Goal: Transaction & Acquisition: Purchase product/service

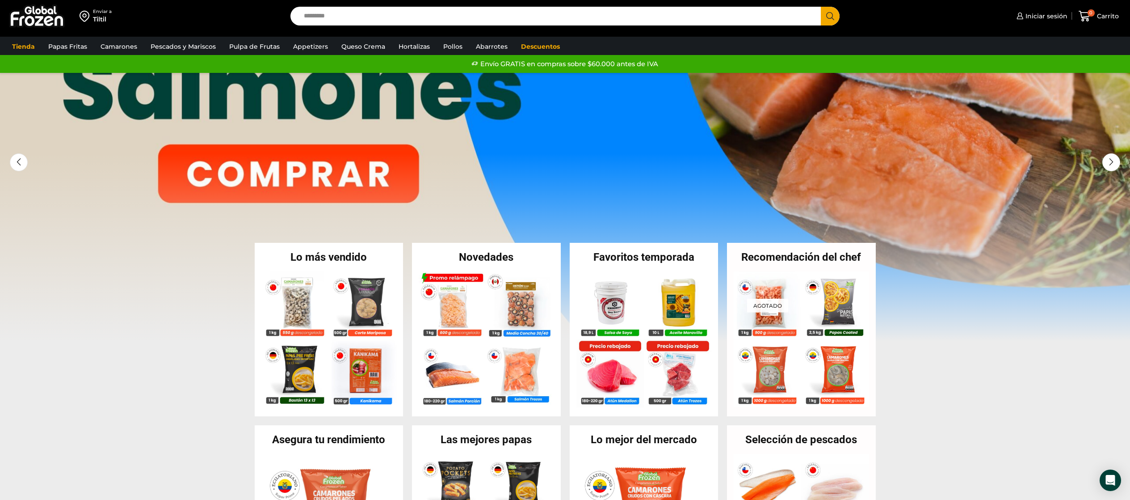
click at [403, 10] on input "Search input" at bounding box center [557, 16] width 517 height 19
type input "******"
click at [821, 7] on button "Search" at bounding box center [830, 16] width 19 height 19
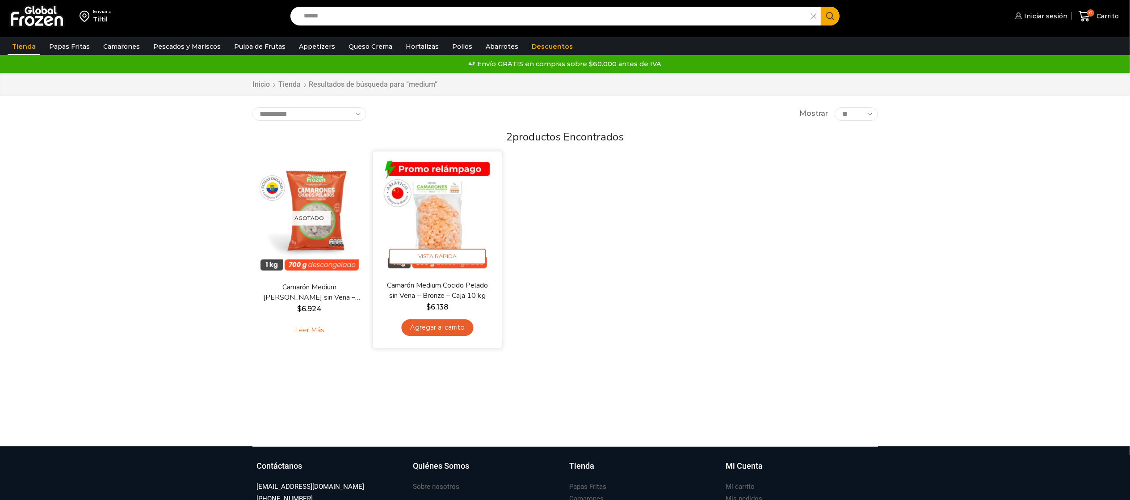
click at [413, 186] on img at bounding box center [437, 215] width 115 height 115
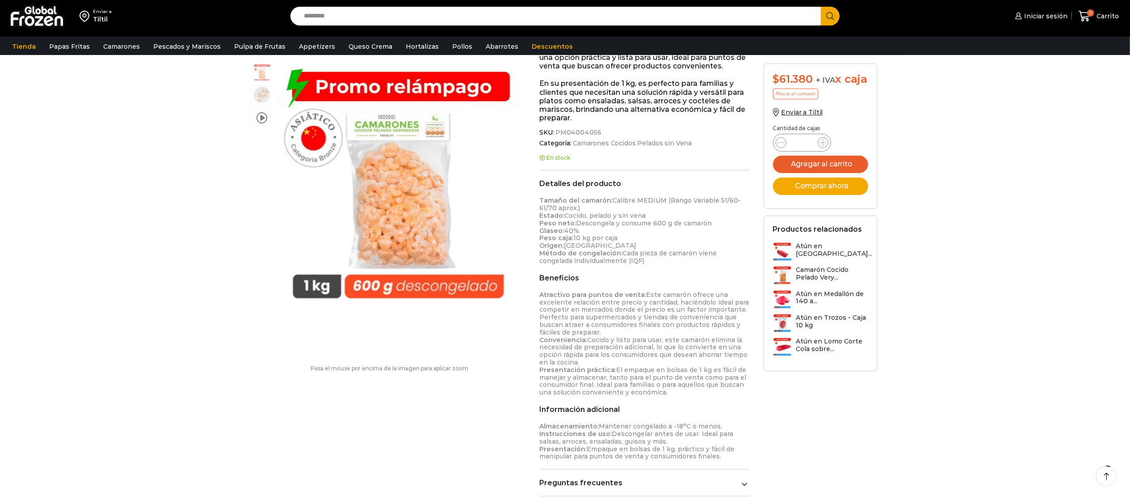
scroll to position [179, 0]
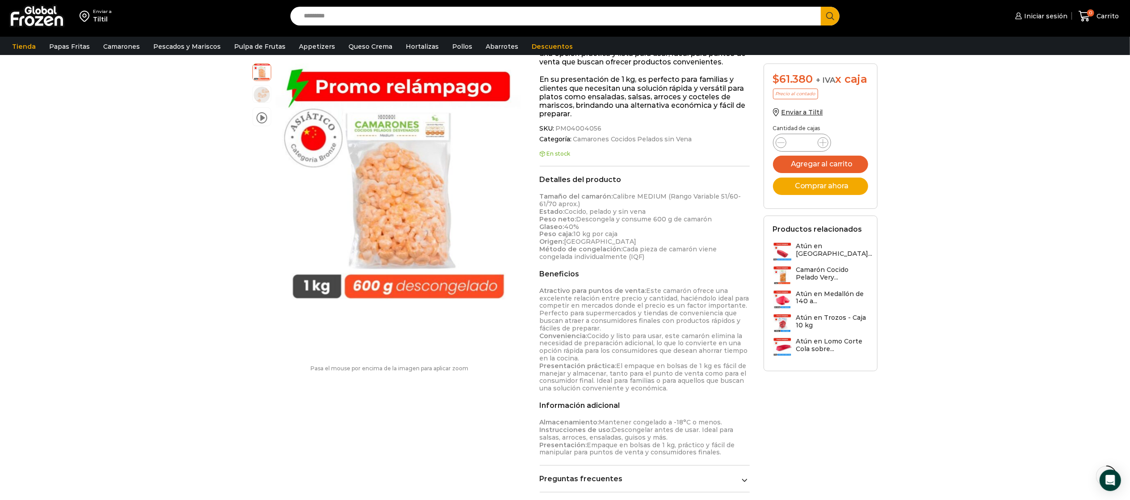
drag, startPoint x: 577, startPoint y: 205, endPoint x: 541, endPoint y: 195, distance: 37.9
click at [541, 195] on p "Tamaño del camarón: Calibre MEDIUM (Rango Variable 51/60- 61/70 aprox.) Estado:…" at bounding box center [645, 226] width 210 height 67
click at [541, 194] on strong "Tamaño del camarón:" at bounding box center [576, 196] width 73 height 8
drag, startPoint x: 541, startPoint y: 194, endPoint x: 525, endPoint y: 203, distance: 17.4
click at [525, 203] on div "video Pasa el mouse por encima de la imagen para aplicar zoom Camarón Medium Co…" at bounding box center [389, 221] width 287 height 317
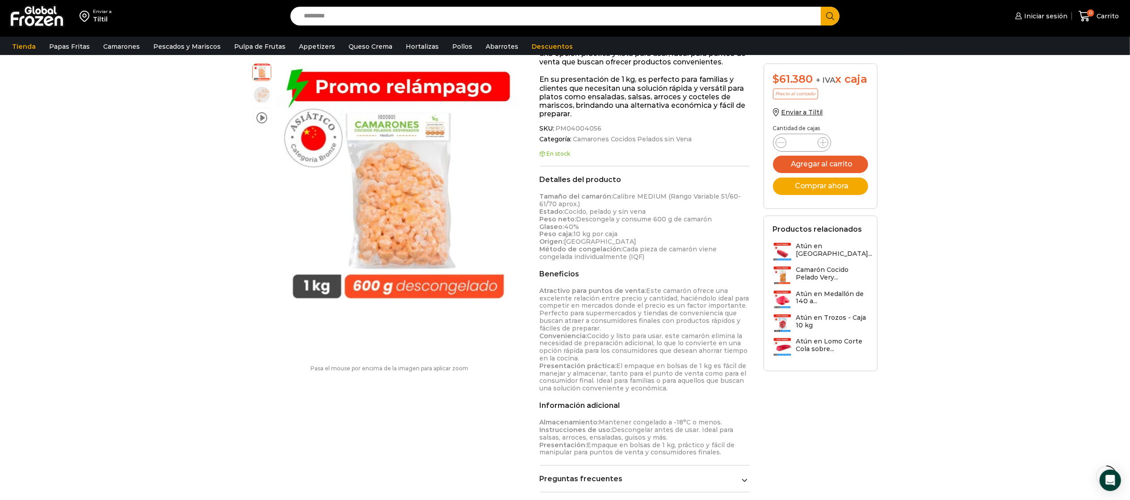
drag, startPoint x: 578, startPoint y: 202, endPoint x: 535, endPoint y: 193, distance: 44.3
click at [535, 193] on div "Camarón Medium Cocido Pelado sin Vena – Bronze – Caja 10 kg $ 6.138 + IVA x kg …" at bounding box center [645, 217] width 224 height 570
copy p "Tamaño del camarón: Calibre MEDIUM (Rango Variable 51/60- 61/70 aprox.)"
